Goal: Task Accomplishment & Management: Use online tool/utility

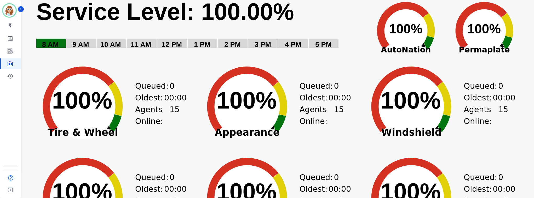
scroll to position [39, 0]
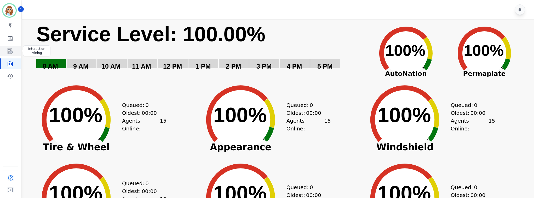
click at [10, 52] on icon "Sidebar" at bounding box center [10, 51] width 6 height 6
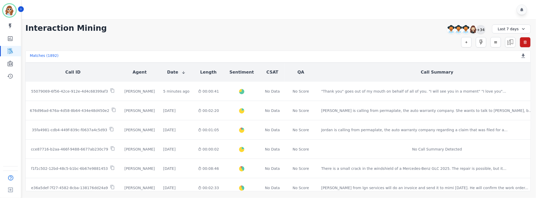
click at [483, 29] on div "+34" at bounding box center [480, 29] width 9 height 9
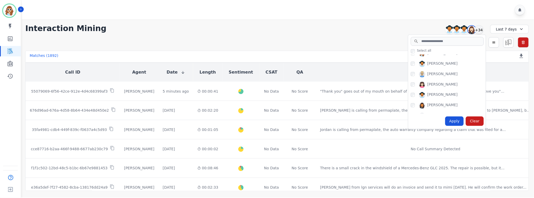
scroll to position [274, 0]
click at [458, 121] on div "Apply" at bounding box center [456, 121] width 19 height 9
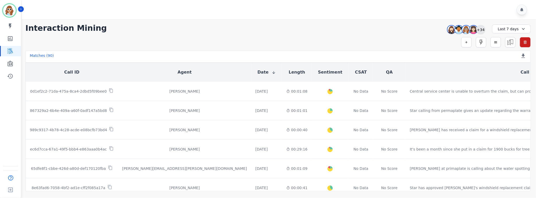
click at [483, 28] on div "+34" at bounding box center [480, 29] width 9 height 9
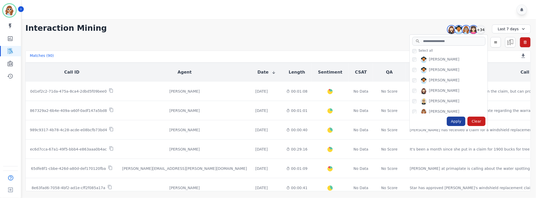
drag, startPoint x: 463, startPoint y: 123, endPoint x: 462, endPoint y: 118, distance: 4.8
click at [462, 123] on div "Apply" at bounding box center [456, 121] width 19 height 9
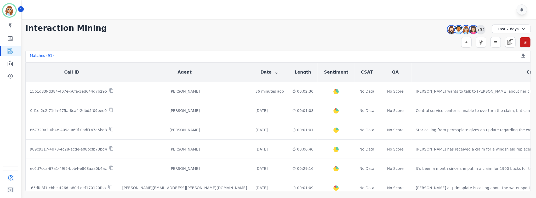
click at [479, 31] on div "+34" at bounding box center [480, 29] width 9 height 9
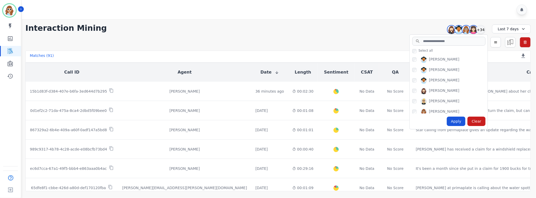
click at [458, 124] on div "Apply" at bounding box center [456, 121] width 19 height 9
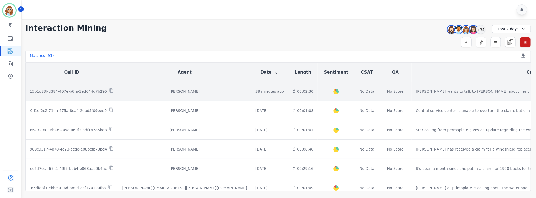
click at [84, 91] on p "15b1d83f-d384-407e-b6fa-3ed644d7b295" at bounding box center [68, 91] width 77 height 5
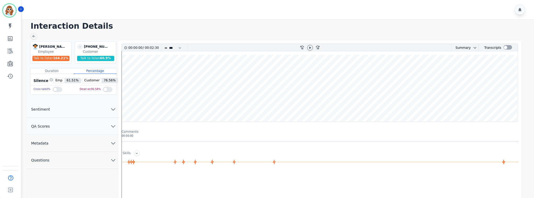
click at [113, 145] on icon "chevron down" at bounding box center [113, 144] width 4 height 2
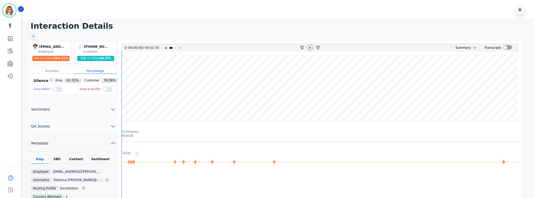
scroll to position [39, 0]
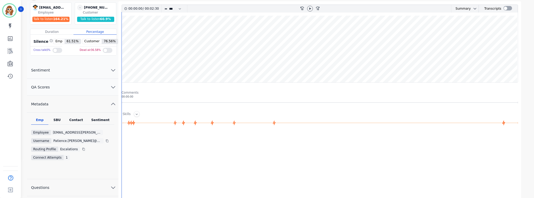
click at [54, 122] on div "SBU" at bounding box center [56, 121] width 17 height 7
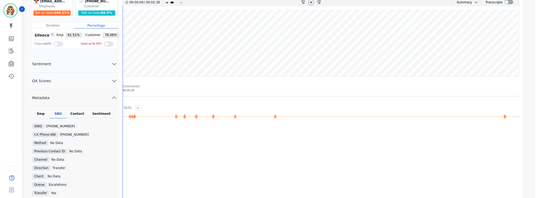
scroll to position [0, 0]
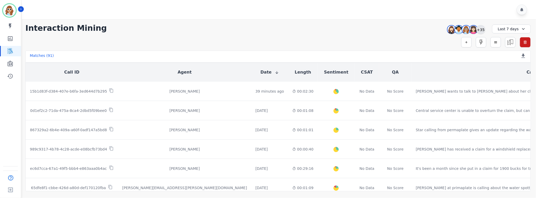
click at [481, 30] on div "+35" at bounding box center [480, 29] width 9 height 9
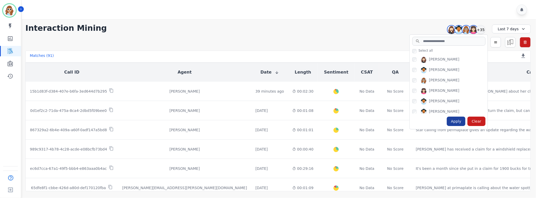
click at [456, 124] on div "Apply" at bounding box center [456, 121] width 19 height 9
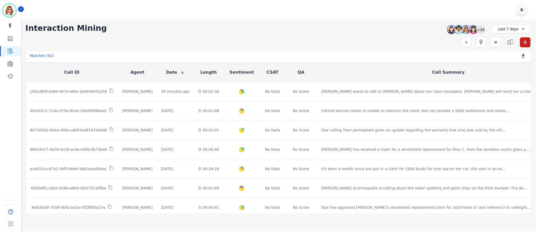
click at [483, 28] on div "+35" at bounding box center [480, 29] width 9 height 9
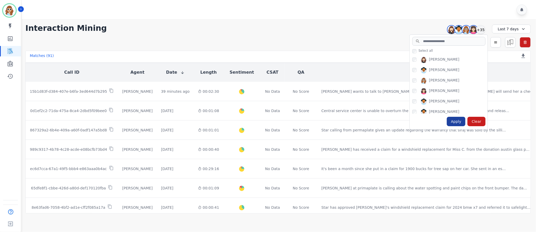
click at [452, 122] on div "Apply" at bounding box center [456, 121] width 19 height 9
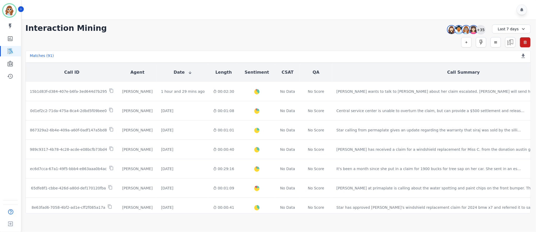
drag, startPoint x: 482, startPoint y: 31, endPoint x: 478, endPoint y: 34, distance: 5.1
click at [481, 31] on div "+35" at bounding box center [480, 29] width 9 height 9
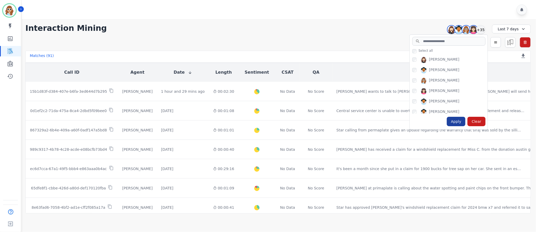
click at [458, 122] on div "Apply" at bounding box center [456, 121] width 19 height 9
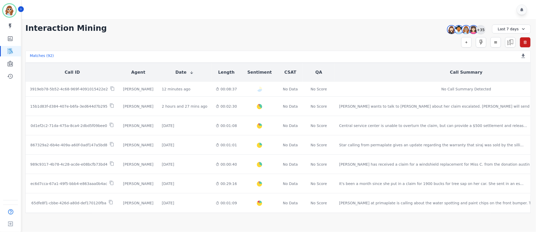
click at [481, 27] on div "+35" at bounding box center [480, 29] width 9 height 9
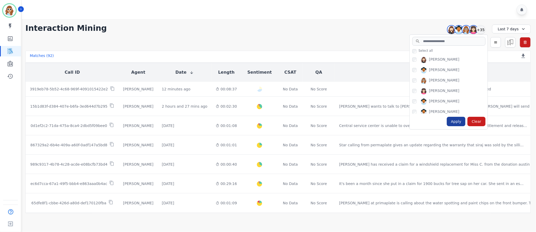
click at [460, 122] on div "Apply" at bounding box center [456, 121] width 19 height 9
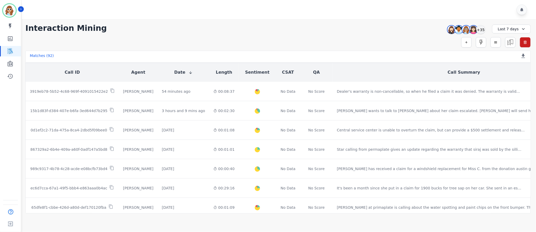
drag, startPoint x: 417, startPoint y: 29, endPoint x: 423, endPoint y: 28, distance: 5.3
click at [417, 29] on div "**********" at bounding box center [277, 28] width 505 height 9
click at [481, 31] on div "+35" at bounding box center [480, 29] width 9 height 9
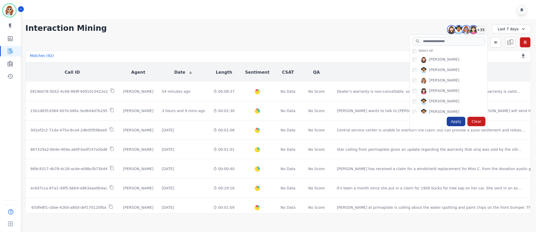
click at [456, 122] on div "Apply" at bounding box center [456, 121] width 19 height 9
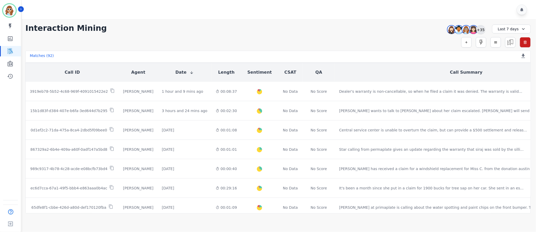
click at [480, 30] on div "+35" at bounding box center [480, 29] width 9 height 9
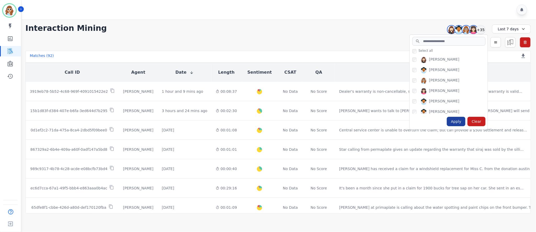
click at [456, 119] on div "Apply" at bounding box center [456, 121] width 19 height 9
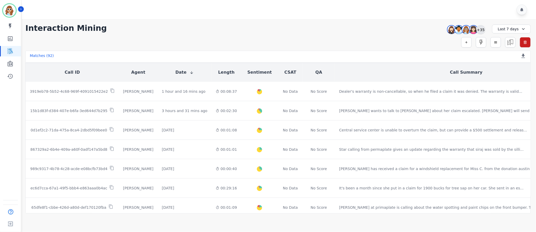
click at [479, 31] on div "+35" at bounding box center [480, 29] width 9 height 9
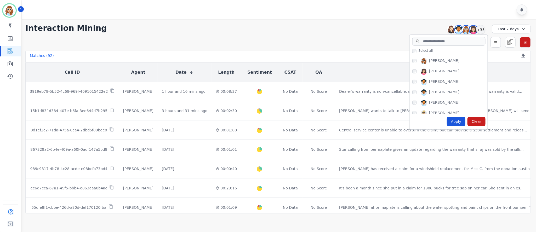
scroll to position [39, 0]
click at [457, 123] on div "Apply" at bounding box center [456, 121] width 19 height 9
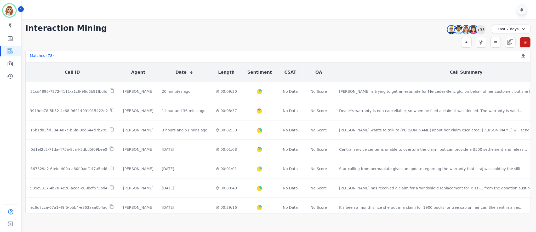
click at [483, 31] on div "+35" at bounding box center [480, 29] width 9 height 9
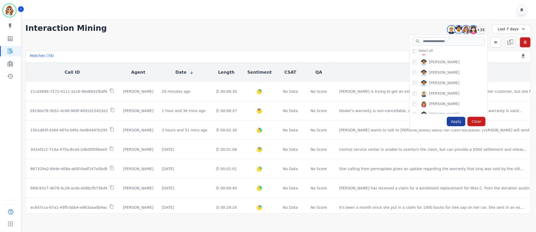
click at [459, 122] on div "Apply" at bounding box center [456, 121] width 19 height 9
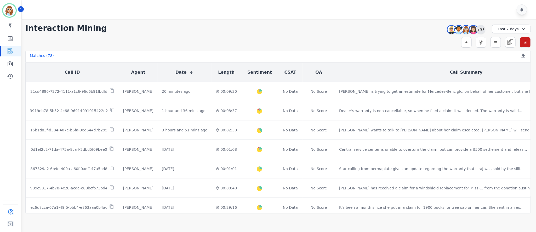
click at [481, 30] on div "+35" at bounding box center [480, 29] width 9 height 9
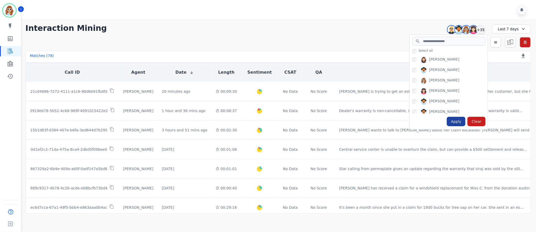
click at [460, 123] on div "Apply" at bounding box center [456, 121] width 19 height 9
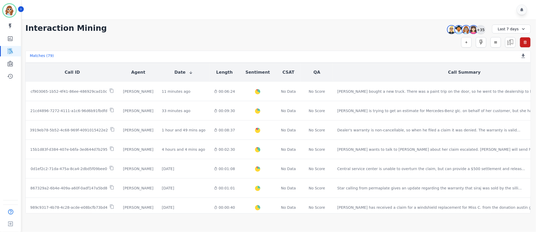
click at [483, 31] on div "+35" at bounding box center [480, 29] width 9 height 9
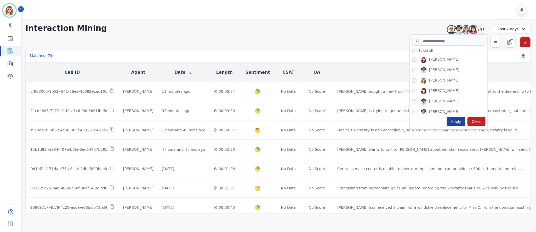
click at [458, 124] on div "Apply" at bounding box center [456, 121] width 19 height 9
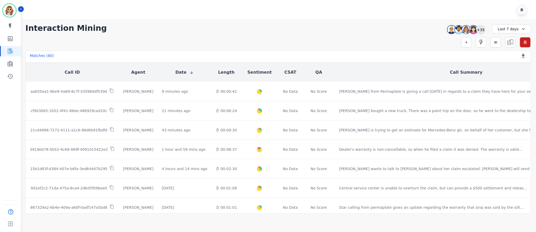
click at [480, 30] on div "+35" at bounding box center [480, 29] width 9 height 9
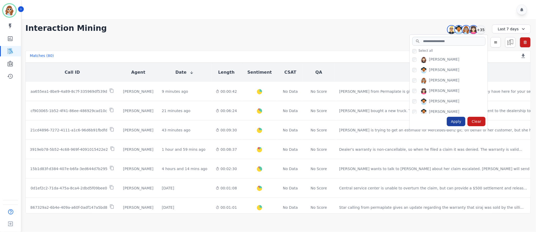
click at [459, 120] on div "Apply" at bounding box center [456, 121] width 19 height 9
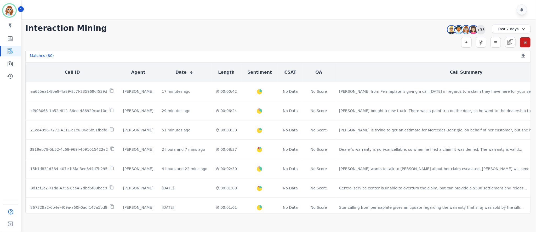
click at [481, 32] on div "+35" at bounding box center [480, 29] width 9 height 9
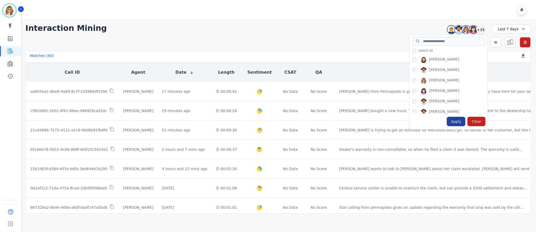
click at [455, 122] on div "Apply" at bounding box center [456, 121] width 19 height 9
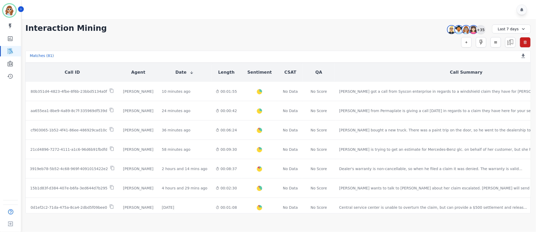
click at [480, 31] on div "+35" at bounding box center [480, 29] width 9 height 9
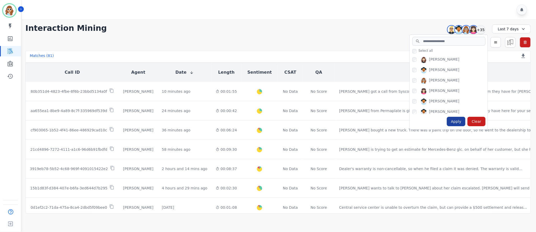
drag, startPoint x: 461, startPoint y: 123, endPoint x: 460, endPoint y: 119, distance: 3.9
click at [460, 123] on div "Apply" at bounding box center [456, 121] width 19 height 9
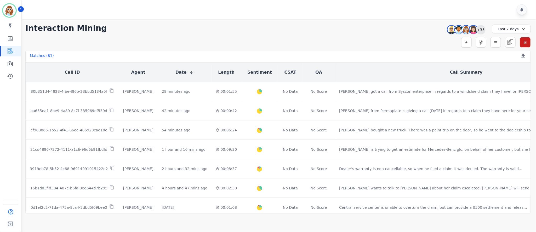
click at [483, 31] on div "+35" at bounding box center [480, 29] width 9 height 9
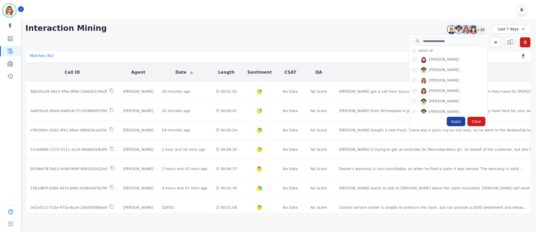
click at [455, 122] on div "Apply" at bounding box center [456, 121] width 19 height 9
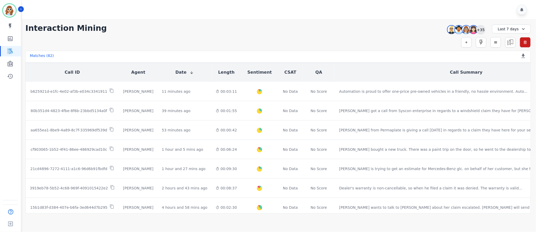
click at [482, 31] on div "+35" at bounding box center [480, 29] width 9 height 9
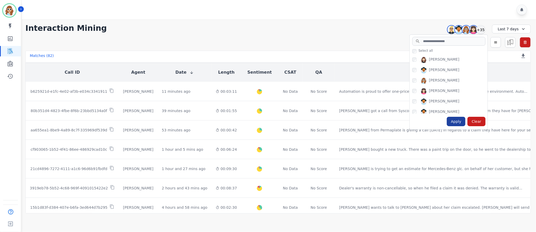
click at [457, 125] on div "Apply" at bounding box center [456, 121] width 19 height 9
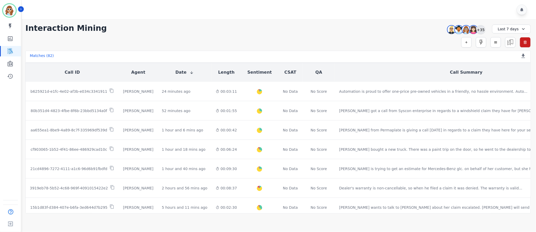
click at [482, 30] on div "+35" at bounding box center [480, 29] width 9 height 9
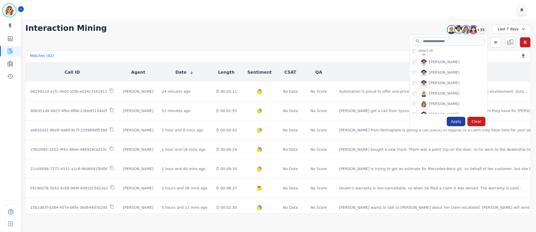
click at [457, 122] on div "Apply" at bounding box center [456, 121] width 19 height 9
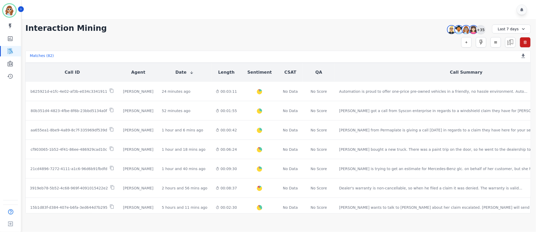
click at [483, 31] on div "+35" at bounding box center [480, 29] width 9 height 9
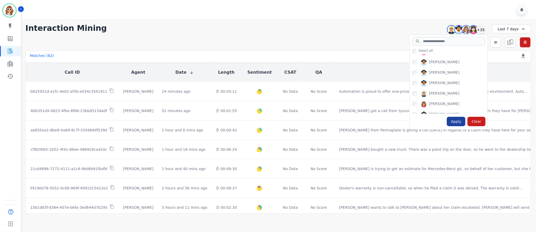
click at [456, 123] on div "Apply" at bounding box center [456, 121] width 19 height 9
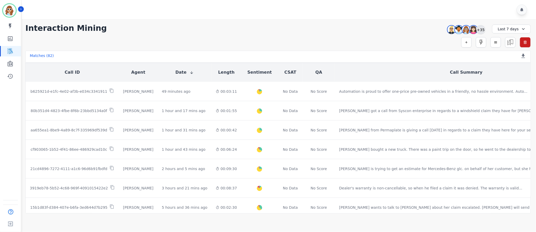
click at [480, 30] on div "+35" at bounding box center [480, 29] width 9 height 9
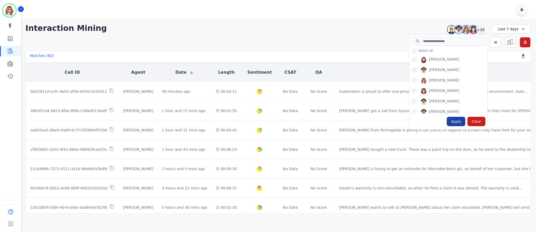
click at [458, 122] on div "Apply" at bounding box center [456, 121] width 19 height 9
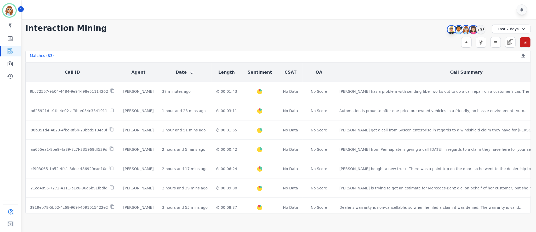
drag, startPoint x: 422, startPoint y: 23, endPoint x: 450, endPoint y: 32, distance: 29.8
click at [422, 23] on div "**********" at bounding box center [278, 116] width 516 height 194
click at [483, 33] on div "+35" at bounding box center [480, 29] width 9 height 9
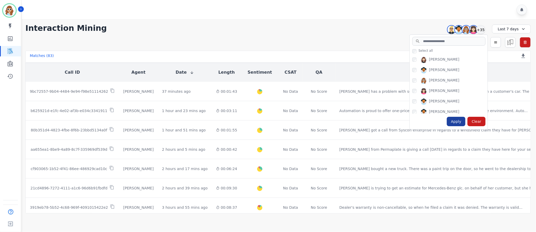
click at [460, 123] on div "Apply" at bounding box center [456, 121] width 19 height 9
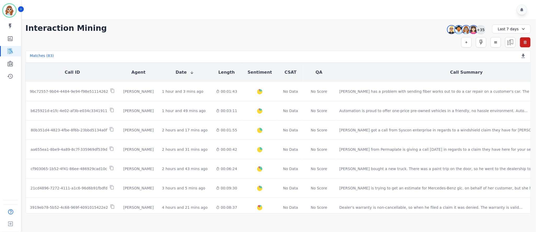
click at [481, 28] on div "+35" at bounding box center [480, 29] width 9 height 9
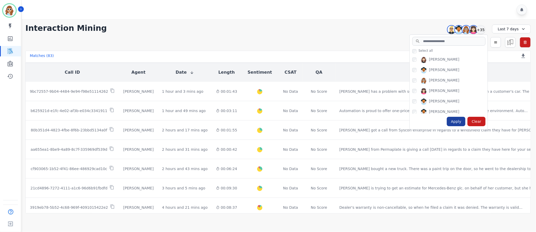
click at [459, 122] on div "Apply" at bounding box center [456, 121] width 19 height 9
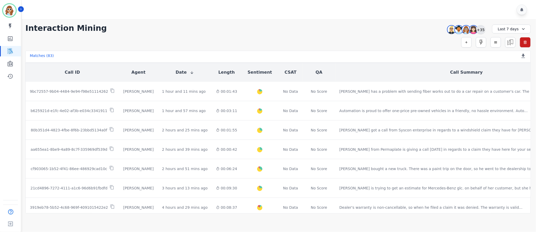
click at [482, 31] on div "+35" at bounding box center [480, 29] width 9 height 9
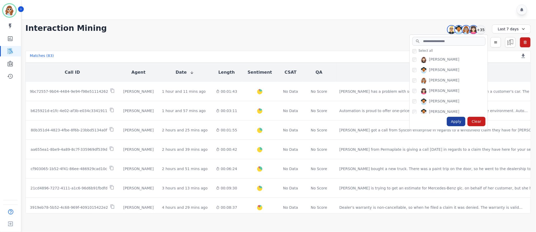
click at [455, 122] on div "Apply" at bounding box center [456, 121] width 19 height 9
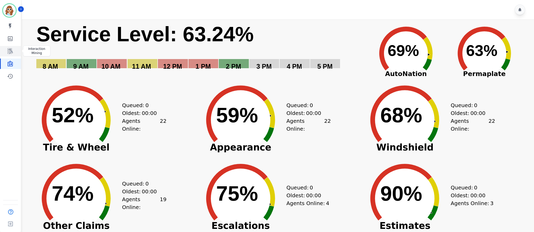
click at [8, 53] on icon "Sidebar" at bounding box center [10, 51] width 6 height 6
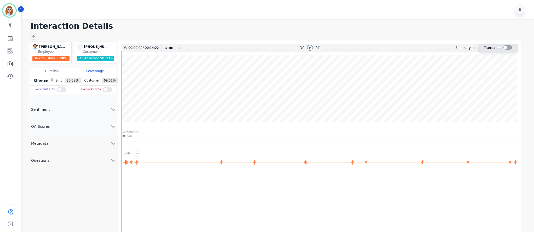
click at [509, 46] on div at bounding box center [507, 47] width 9 height 4
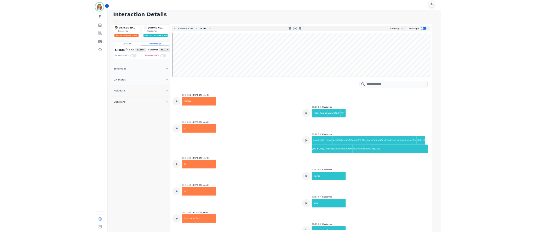
scroll to position [3967, 0]
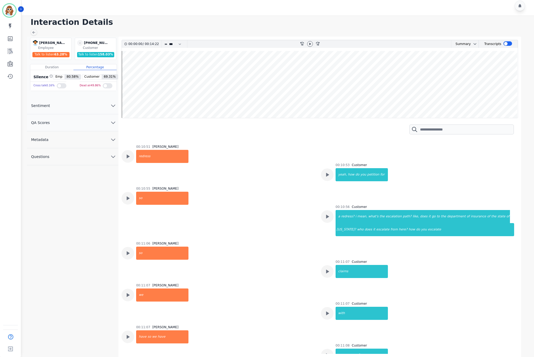
click at [462, 232] on div "00:11:08 Customer your process?" at bounding box center [417, 354] width 193 height 22
